Goal: Information Seeking & Learning: Learn about a topic

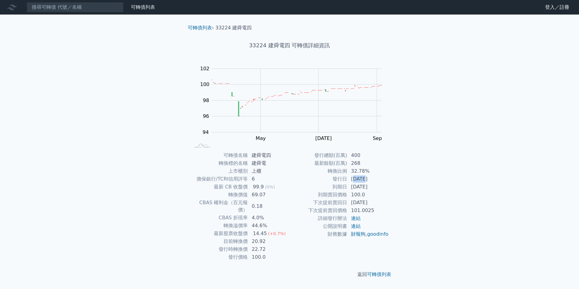
click at [364, 178] on td "2022-09-06" at bounding box center [367, 179] width 41 height 8
drag, startPoint x: 364, startPoint y: 178, endPoint x: 352, endPoint y: 181, distance: 12.6
click at [353, 182] on td "2022-09-06" at bounding box center [367, 179] width 41 height 8
drag, startPoint x: 351, startPoint y: 178, endPoint x: 396, endPoint y: 178, distance: 44.8
click at [396, 178] on div "可轉債列表 › 33224 建舜電四 33224 建舜電四 可轉債詳細資訊 Zoom Out 100 93 94 95 96 104 98 102 100 9…" at bounding box center [289, 151] width 232 height 273
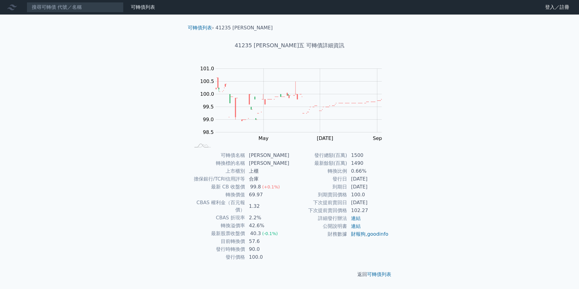
drag, startPoint x: 351, startPoint y: 178, endPoint x: 382, endPoint y: 179, distance: 30.3
click at [382, 179] on td "[DATE]" at bounding box center [367, 179] width 41 height 8
